Goal: Register for event/course: Sign up to attend an event or enroll in a course

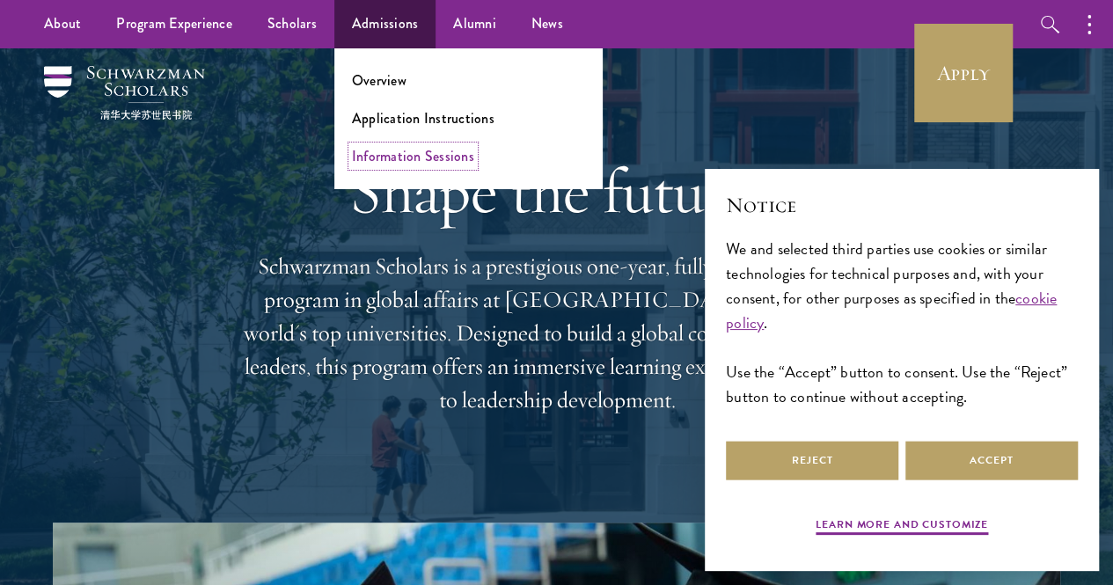
click at [415, 159] on link "Information Sessions" at bounding box center [413, 156] width 122 height 20
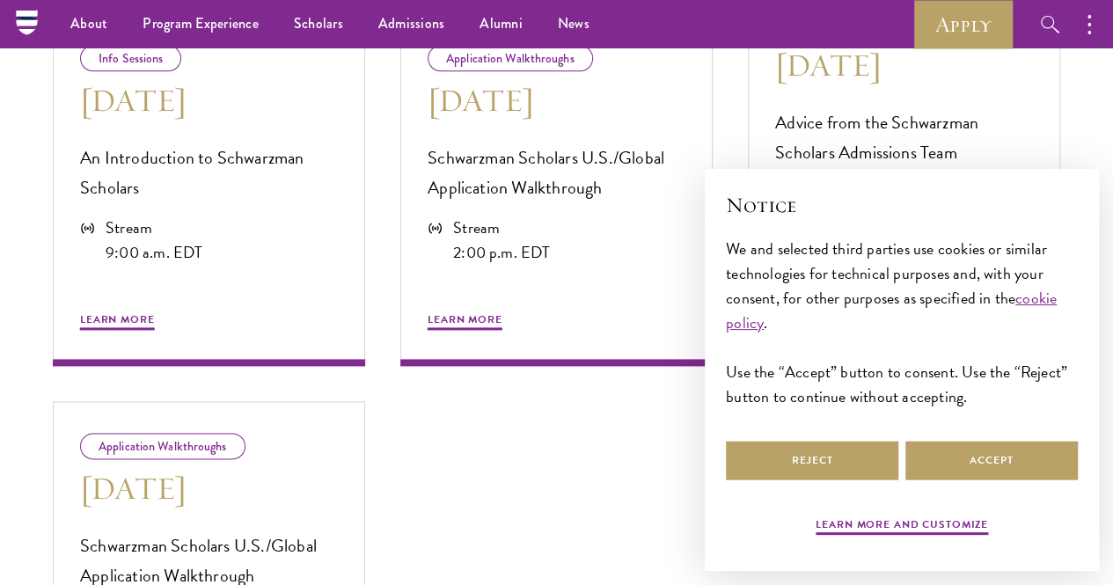
scroll to position [1037, 0]
click at [245, 286] on div "Info Sessions [DATE] An Introduction to Schwarzman Scholars Stream 9:00 a.m. ED…" at bounding box center [209, 190] width 312 height 353
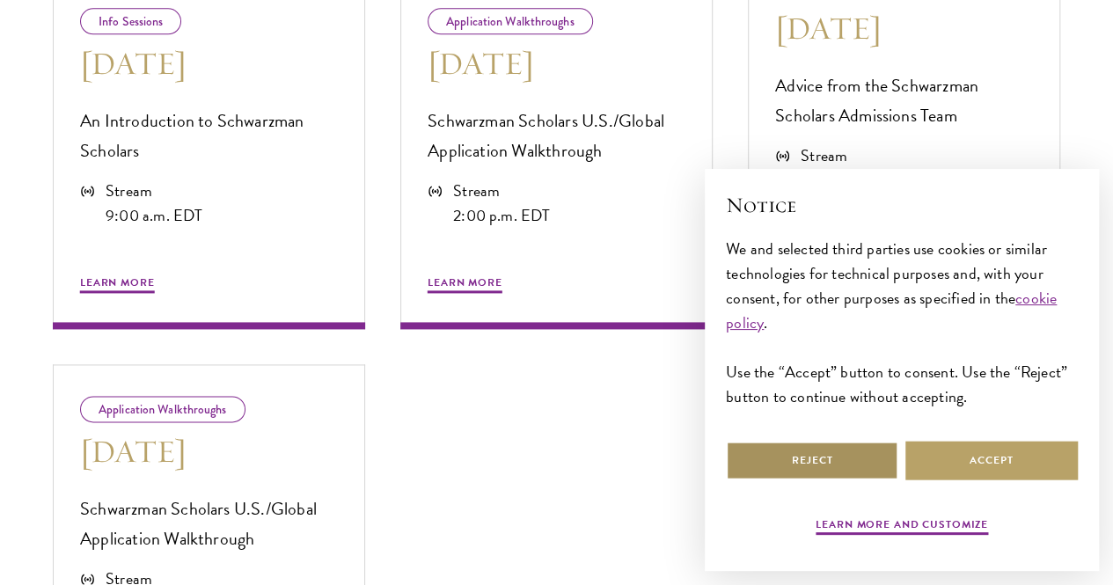
click at [833, 446] on button "Reject" at bounding box center [812, 461] width 172 height 40
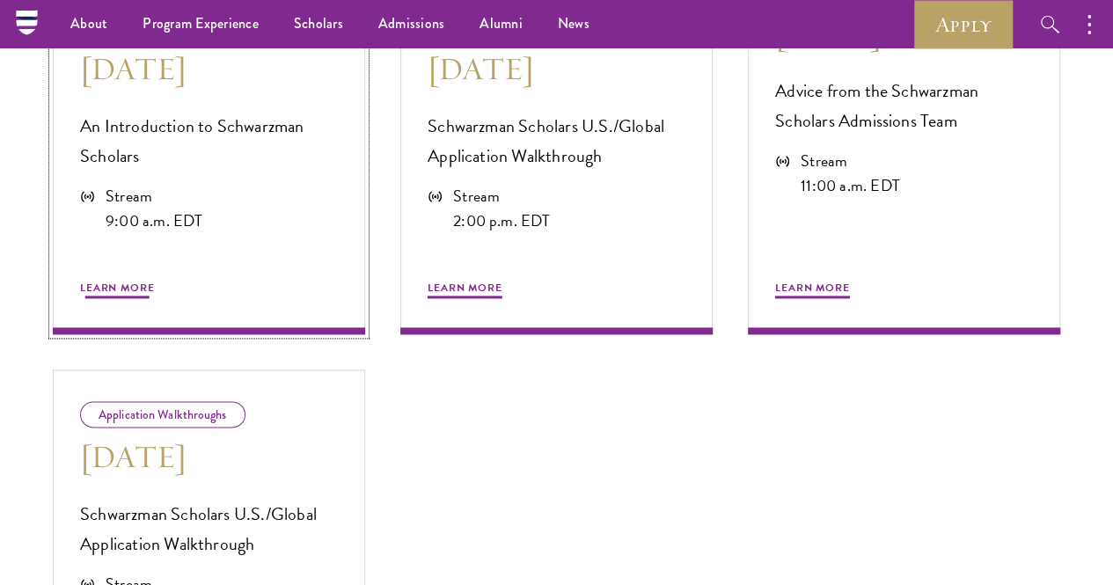
scroll to position [1020, 0]
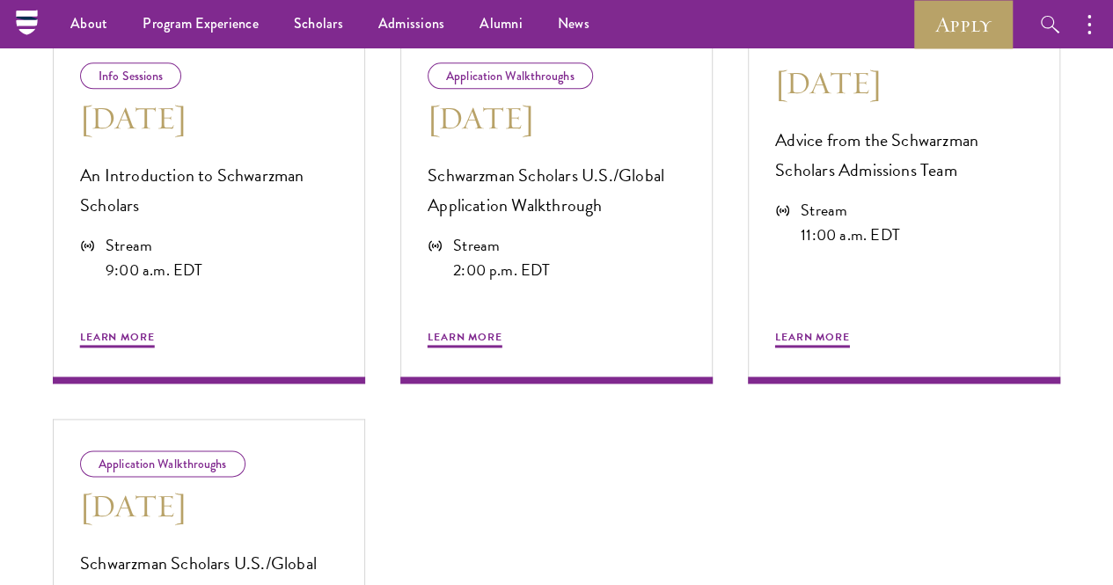
click at [694, 540] on div "Info Sessions Aug 12 An Introduction to Schwarzman Scholars Stream 9:00 a.m. ED…" at bounding box center [556, 401] width 1042 height 776
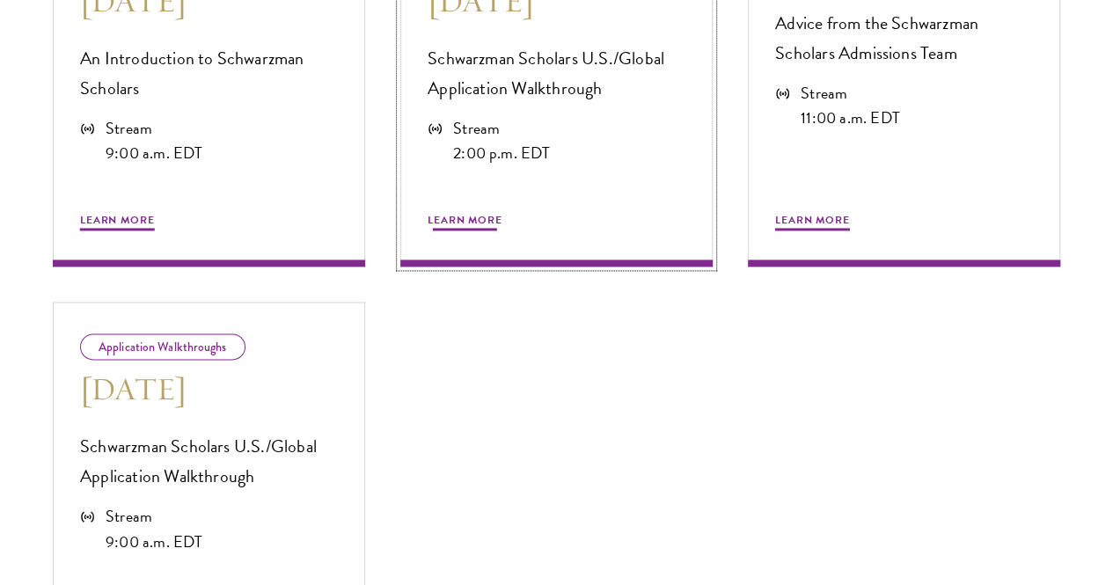
scroll to position [1139, 0]
